Goal: Browse casually: Explore the website without a specific task or goal

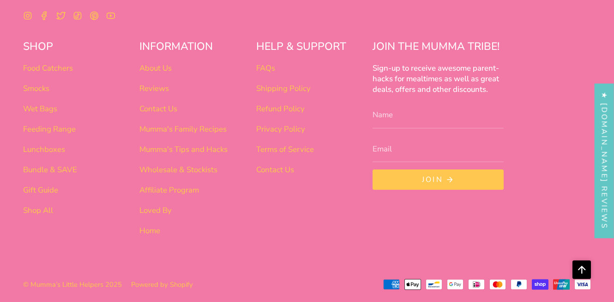
scroll to position [581, 0]
